Goal: Book appointment/travel/reservation

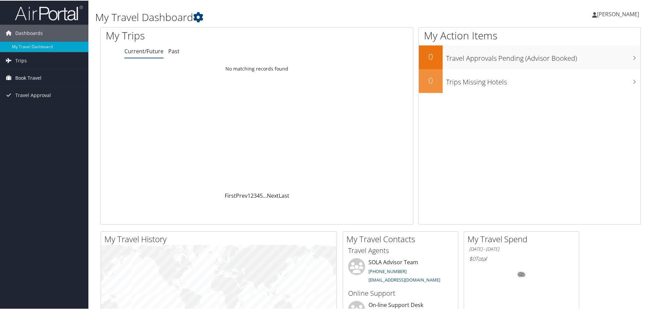
click at [21, 80] on span "Book Travel" at bounding box center [28, 77] width 26 height 17
click at [36, 111] on link "Book/Manage Online Trips" at bounding box center [44, 111] width 88 height 10
click at [40, 109] on link "Book/Manage Online Trips" at bounding box center [44, 111] width 88 height 10
